Goal: Task Accomplishment & Management: Use online tool/utility

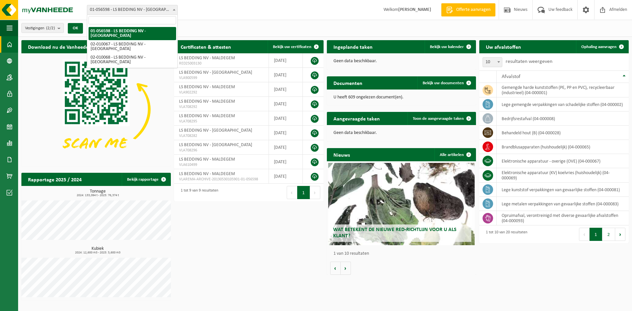
click at [174, 11] on span at bounding box center [174, 9] width 7 height 9
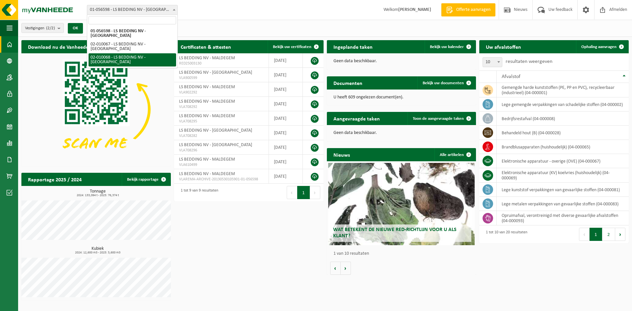
select select "2017"
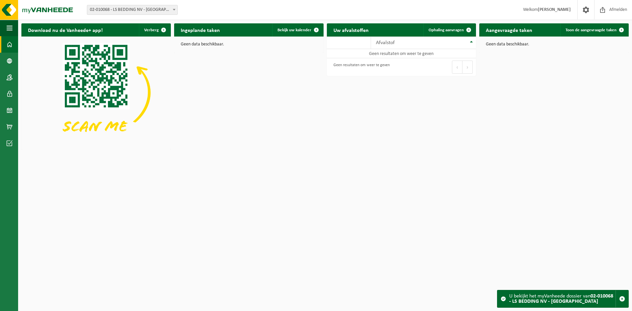
click at [161, 11] on span "02-010068 - LS BEDDING NV - [GEOGRAPHIC_DATA]" at bounding box center [132, 9] width 90 height 9
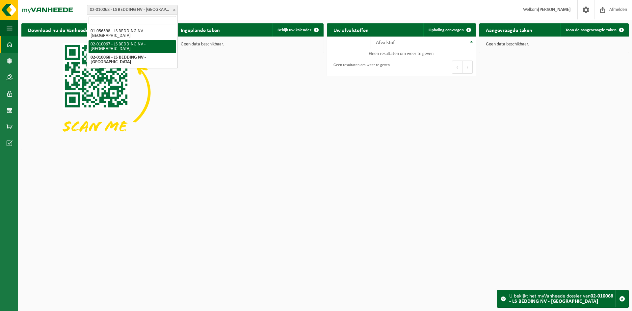
select select "2016"
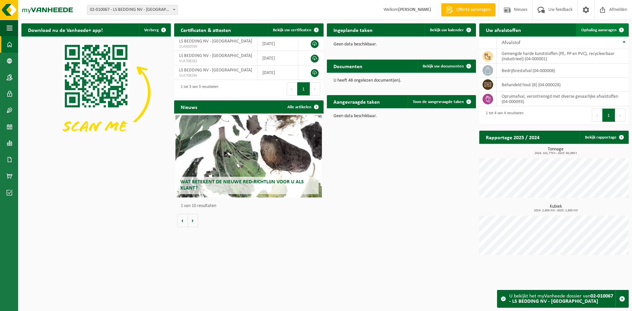
click at [589, 27] on link "Ophaling aanvragen" at bounding box center [602, 29] width 52 height 13
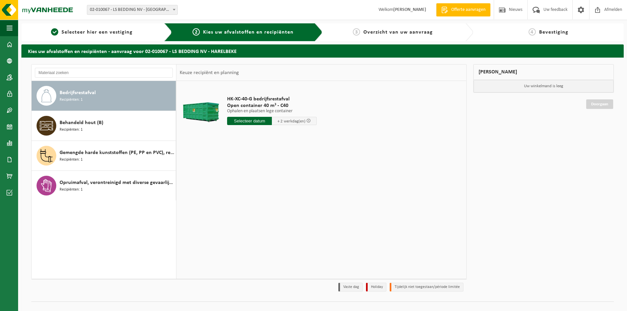
click at [253, 119] on input "text" at bounding box center [249, 121] width 45 height 8
click at [278, 190] on div "22" at bounding box center [280, 190] width 12 height 11
type input "Van 2025-08-22"
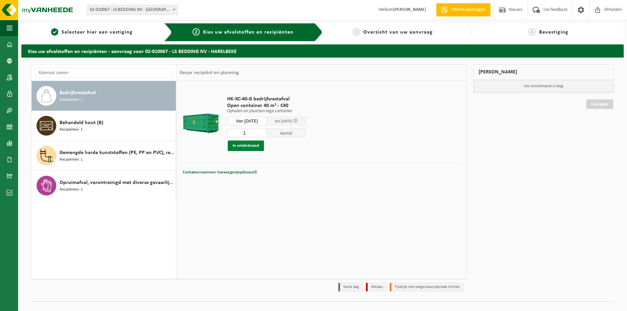
click at [250, 148] on button "In winkelmand" at bounding box center [246, 146] width 36 height 11
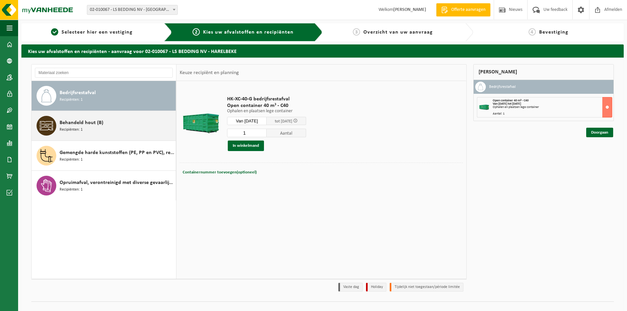
click at [116, 129] on div "Behandeld hout (B) Recipiënten: 1" at bounding box center [117, 126] width 115 height 20
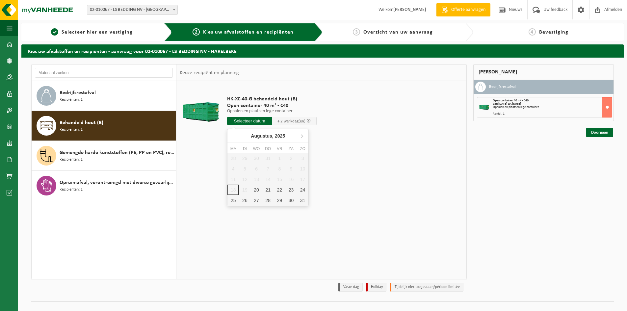
click at [244, 119] on input "text" at bounding box center [249, 121] width 45 height 8
click at [257, 191] on div "20" at bounding box center [256, 190] width 12 height 11
type input "Van 2025-08-20"
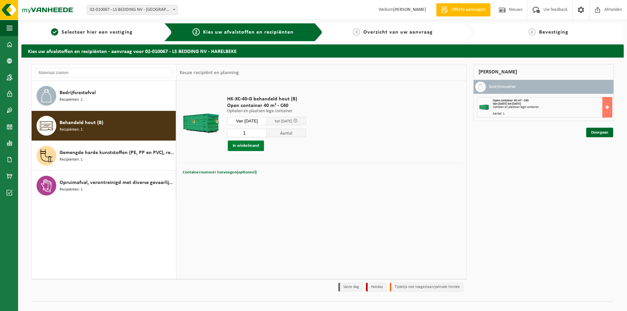
click at [253, 147] on button "In winkelmand" at bounding box center [246, 146] width 36 height 11
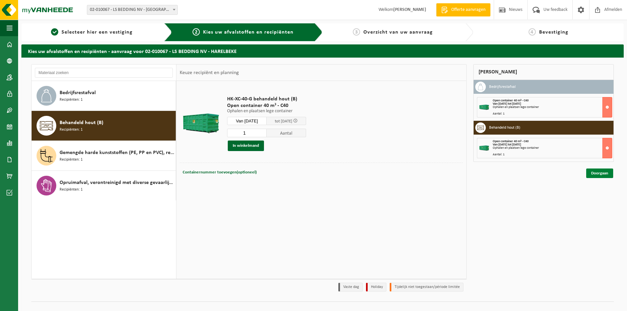
click at [604, 175] on link "Doorgaan" at bounding box center [599, 174] width 27 height 10
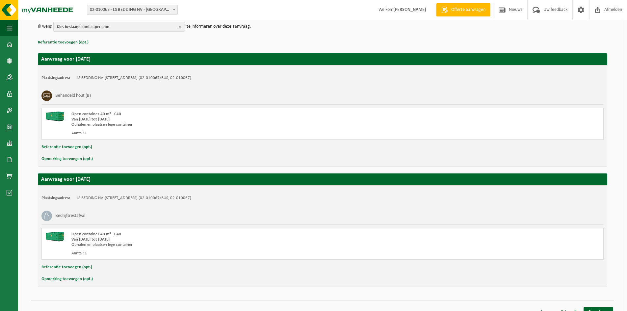
scroll to position [92, 0]
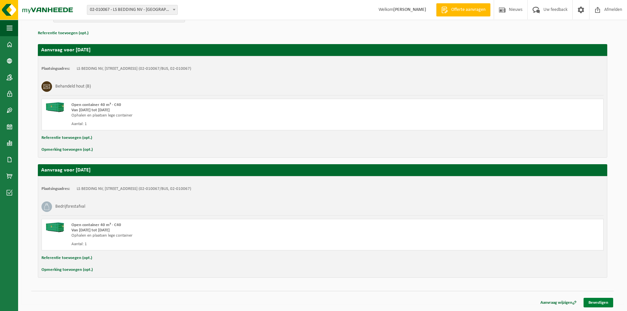
click at [607, 302] on link "Bevestigen" at bounding box center [599, 303] width 30 height 10
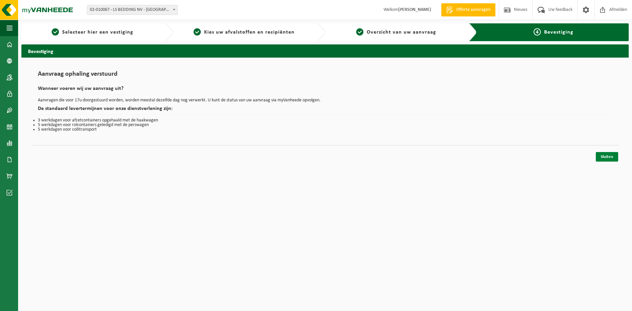
click at [606, 155] on link "Sluiten" at bounding box center [607, 157] width 22 height 10
